Goal: Information Seeking & Learning: Learn about a topic

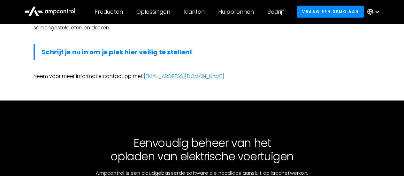
scroll to position [559, 0]
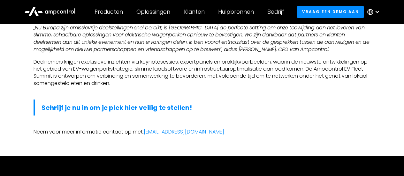
click at [376, 15] on div at bounding box center [375, 11] width 22 height 19
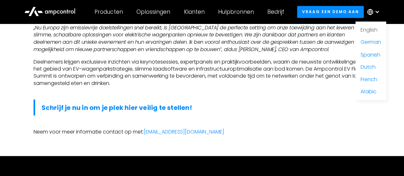
click at [366, 29] on link "English" at bounding box center [369, 29] width 17 height 7
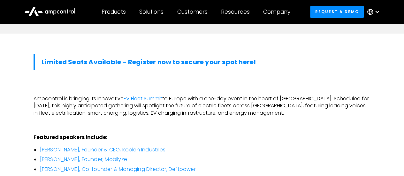
scroll to position [344, 0]
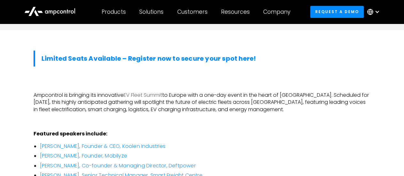
click at [157, 91] on link "EV Fleet Summit" at bounding box center [143, 94] width 39 height 7
